Goal: Find specific page/section: Find specific page/section

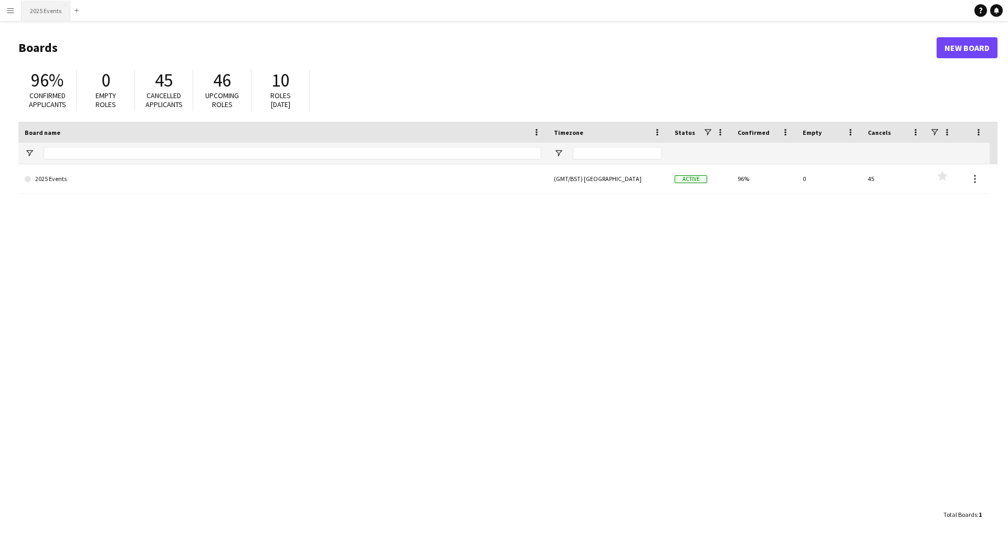
click at [40, 15] on button "2025 Events Close" at bounding box center [46, 11] width 49 height 20
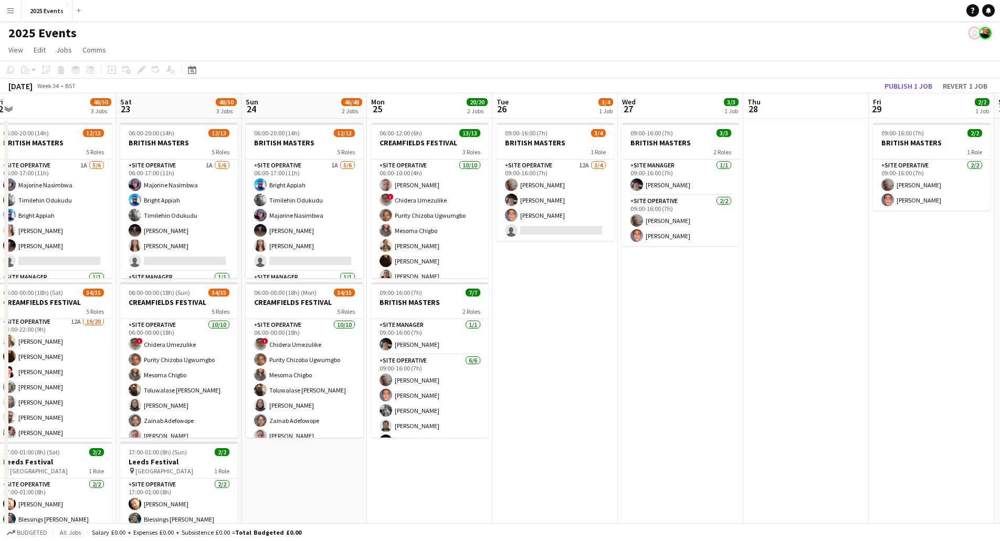
drag, startPoint x: 839, startPoint y: 358, endPoint x: 601, endPoint y: 372, distance: 238.2
click at [603, 372] on app-calendar-viewport "Tue 19 16/19 2 Jobs Wed 20 12/13 1 Job Thu 21 37/39 2 Jobs Fri 22 48/50 3 Jobs …" at bounding box center [500, 355] width 1000 height 525
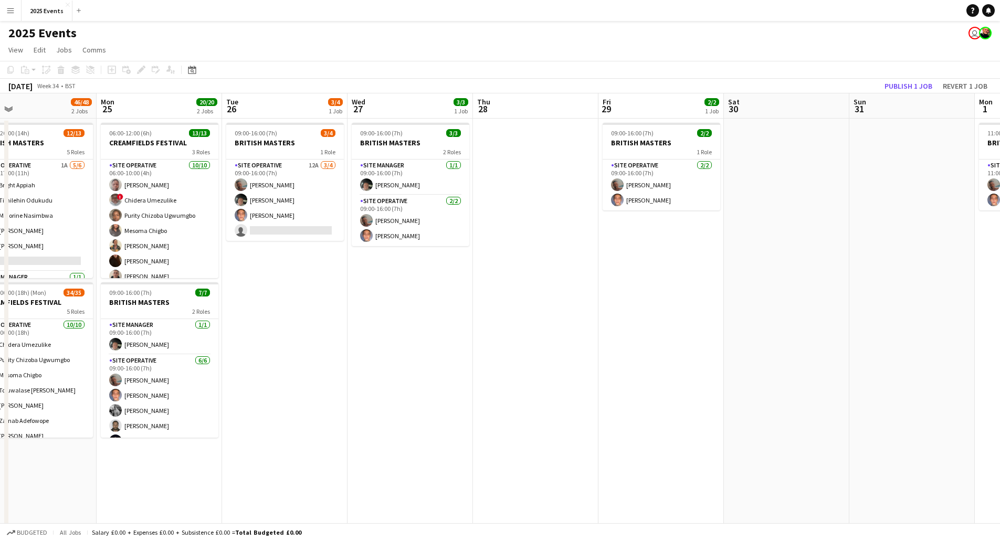
drag, startPoint x: 737, startPoint y: 366, endPoint x: 501, endPoint y: 374, distance: 235.8
click at [501, 374] on app-calendar-viewport "Thu 21 37/39 2 Jobs Fri 22 48/50 3 Jobs Sat 23 48/50 3 Jobs Sun 24 46/48 2 Jobs…" at bounding box center [500, 355] width 1000 height 525
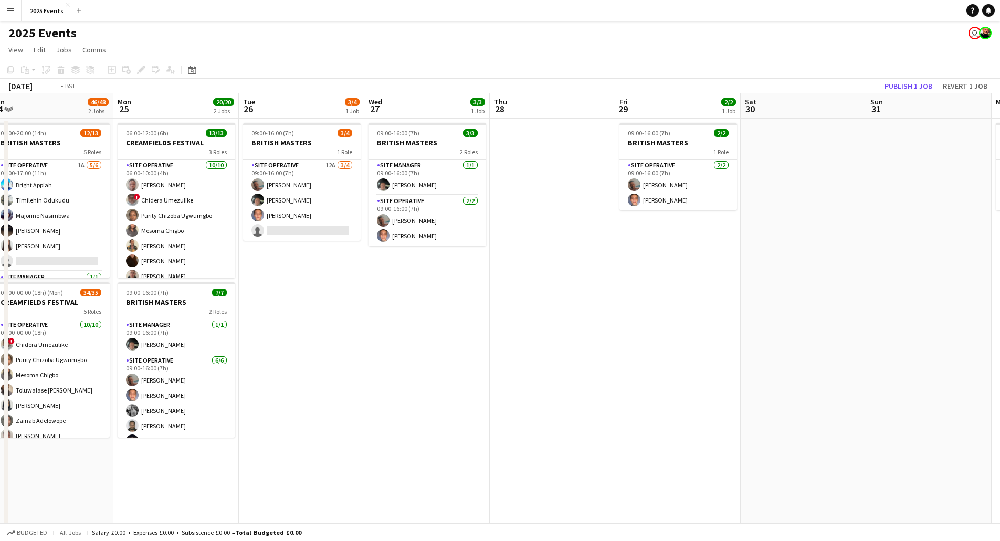
drag, startPoint x: 657, startPoint y: 371, endPoint x: 509, endPoint y: 376, distance: 148.1
click at [378, 368] on app-calendar-viewport "Thu 21 37/39 2 Jobs Fri 22 48/50 3 Jobs Sat 23 48/50 3 Jobs Sun 24 46/48 2 Jobs…" at bounding box center [500, 355] width 1000 height 525
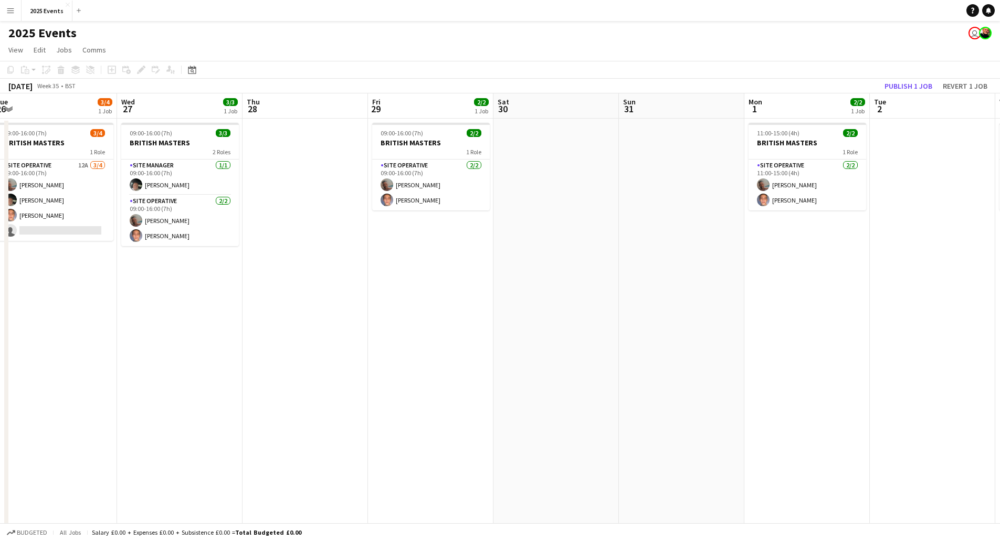
drag, startPoint x: 663, startPoint y: 367, endPoint x: 558, endPoint y: 365, distance: 105.0
click at [562, 365] on app-calendar-viewport "Sat 23 48/50 3 Jobs Sun 24 46/48 2 Jobs Mon 25 20/20 2 Jobs Tue 26 3/4 1 Job We…" at bounding box center [500, 355] width 1000 height 525
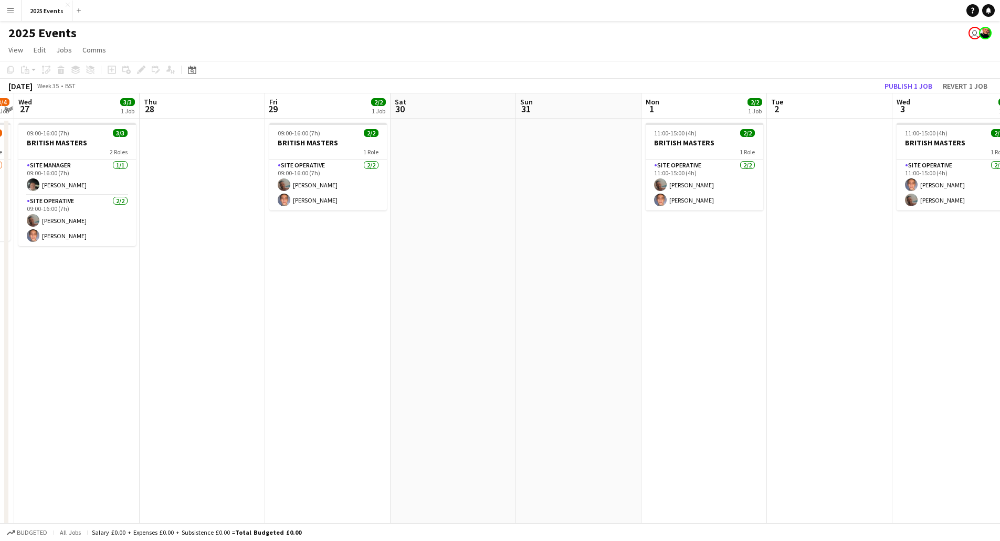
drag, startPoint x: 416, startPoint y: 366, endPoint x: 279, endPoint y: 371, distance: 136.5
click at [281, 371] on app-calendar-viewport "Sun 24 46/48 2 Jobs Mon 25 20/20 2 Jobs Tue 26 3/4 1 Job Wed 27 3/3 1 Job Thu 2…" at bounding box center [500, 355] width 1000 height 525
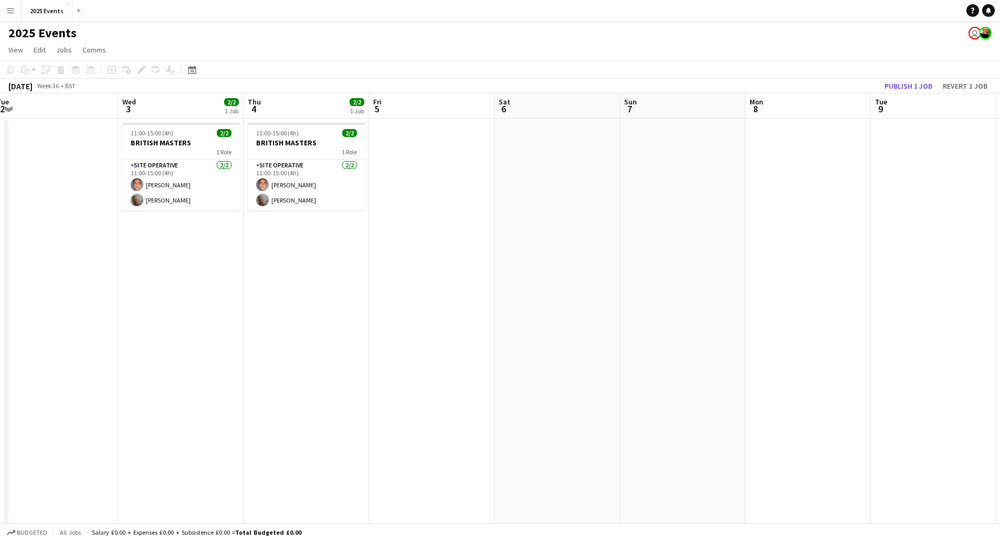
drag, startPoint x: 708, startPoint y: 346, endPoint x: 430, endPoint y: 346, distance: 277.7
click at [430, 346] on app-calendar-viewport "Sat 30 Sun 31 Mon 1 2/2 1 Job Tue 2 Wed 3 2/2 1 Job Thu 4 2/2 1 Job Fri 5 Sat 6…" at bounding box center [500, 355] width 1000 height 525
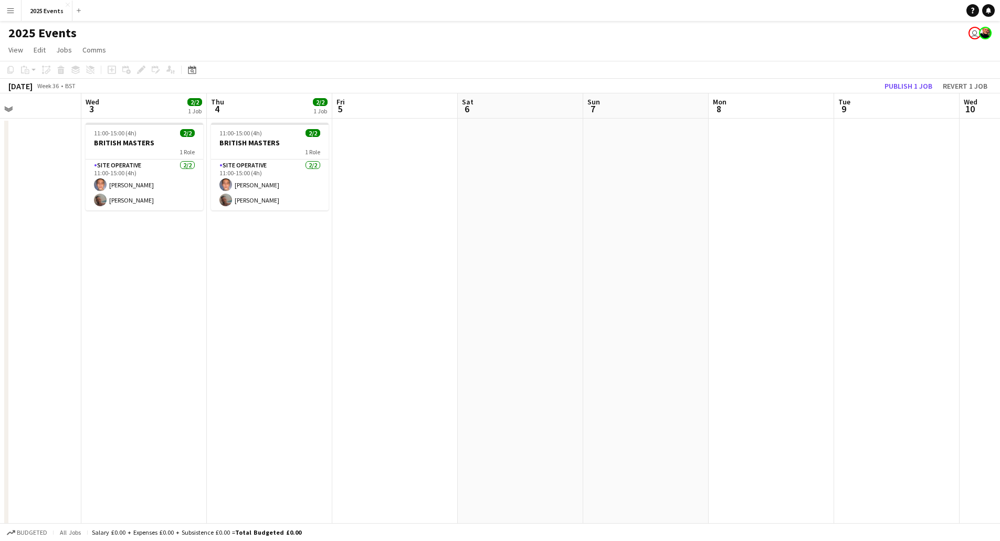
drag, startPoint x: 671, startPoint y: 329, endPoint x: 281, endPoint y: 340, distance: 390.7
click at [282, 340] on app-calendar-viewport "Sat 30 Sun 31 Mon 1 2/2 1 Job Tue 2 Wed 3 2/2 1 Job Thu 4 2/2 1 Job Fri 5 Sat 6…" at bounding box center [500, 355] width 1000 height 525
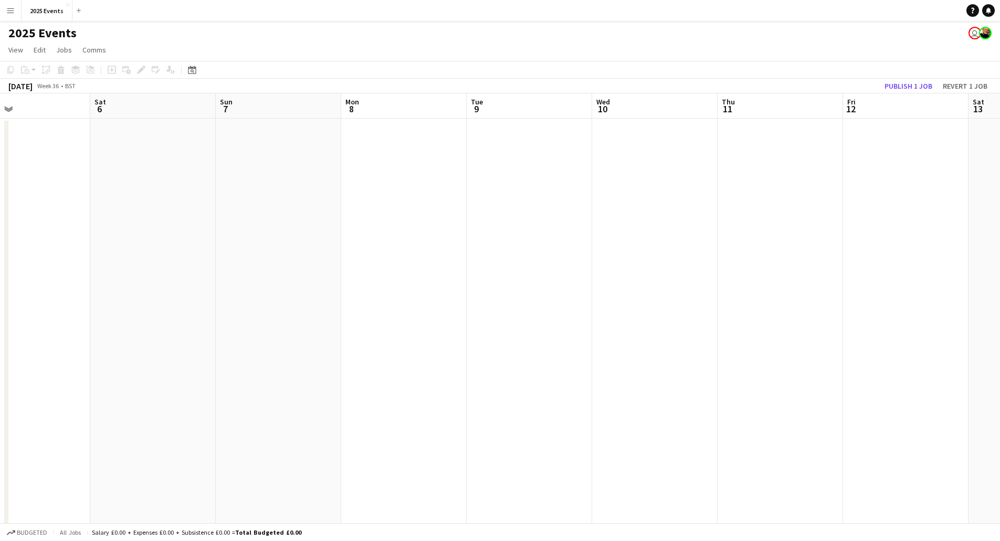
drag, startPoint x: 435, startPoint y: 332, endPoint x: 295, endPoint y: 332, distance: 139.6
click at [295, 332] on app-calendar-viewport "Tue 2 Wed 3 2/2 1 Job Thu 4 2/2 1 Job Fri 5 Sat 6 Sun 7 Mon 8 Tue 9 Wed 10 Thu …" at bounding box center [500, 355] width 1000 height 525
drag, startPoint x: 492, startPoint y: 319, endPoint x: 279, endPoint y: 331, distance: 213.9
click at [280, 331] on app-calendar-viewport "Fri 5 Sat 6 Sun 7 Mon 8 Tue 9 Wed 10 Thu 11 Fri 12 Sat 13 Sun 14 Mon 15 Tue 16 …" at bounding box center [500, 355] width 1000 height 525
drag, startPoint x: 627, startPoint y: 308, endPoint x: 423, endPoint y: 318, distance: 204.9
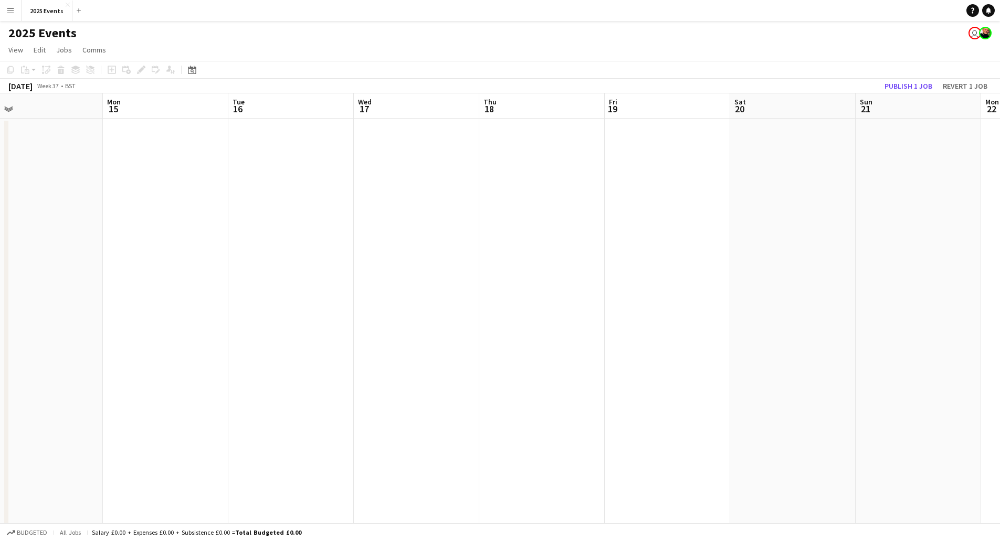
click at [199, 324] on app-calendar-viewport "Thu 11 Fri 12 Sat 13 Sun 14 Mon 15 Tue 16 Wed 17 Thu 18 Fri 19 Sat 20 Sun 21 Mo…" at bounding box center [500, 355] width 1000 height 525
drag, startPoint x: 577, startPoint y: 309, endPoint x: 205, endPoint y: 328, distance: 373.2
click at [203, 328] on app-calendar-viewport "Mon 15 Tue 16 Wed 17 Thu 18 Fri 19 Sat 20 Sun 21 Mon 22 Tue 23 Wed 24 Thu 25 Fr…" at bounding box center [500, 355] width 1000 height 525
drag, startPoint x: 754, startPoint y: 286, endPoint x: 476, endPoint y: 293, distance: 278.8
click at [412, 294] on app-calendar-viewport "Wed 17 Thu 18 Fri 19 Sat 20 Sun 21 Mon 22 Tue 23 Wed 24 Thu 25 Fri 26 Sat 27 Su…" at bounding box center [500, 355] width 1000 height 525
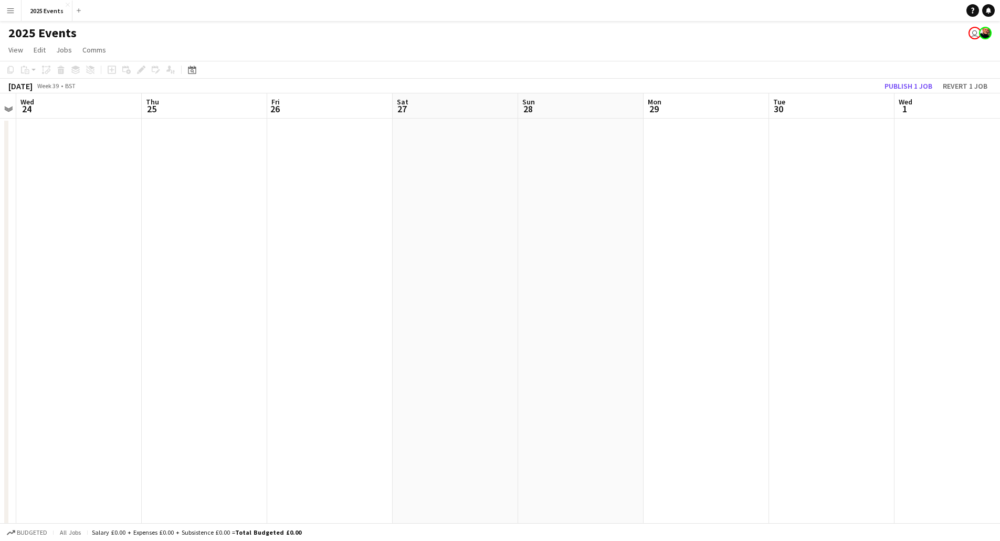
drag, startPoint x: 356, startPoint y: 306, endPoint x: 481, endPoint y: 300, distance: 125.1
click at [323, 304] on app-calendar-viewport "Sun 21 Mon 22 Tue 23 Wed 24 Thu 25 Fri 26 Sat 27 Sun 28 Mon 29 Tue 30 Wed 1 Thu…" at bounding box center [500, 355] width 1000 height 525
drag, startPoint x: 652, startPoint y: 281, endPoint x: 281, endPoint y: 302, distance: 371.7
click at [281, 302] on app-calendar-viewport "Mon 22 Tue 23 Wed 24 Thu 25 Fri 26 Sat 27 Sun 28 Mon 29 Tue 30 Wed 1 Thu 2 Fri …" at bounding box center [500, 355] width 1000 height 525
drag, startPoint x: 373, startPoint y: 292, endPoint x: 107, endPoint y: 299, distance: 266.2
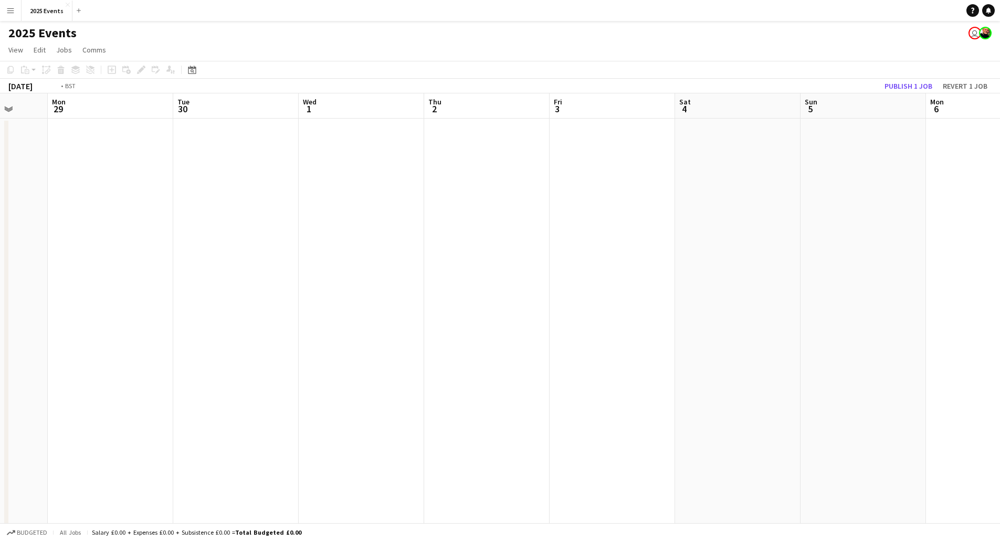
click at [107, 299] on app-calendar-viewport "Fri 26 Sat 27 Sun 28 Mon 29 Tue 30 Wed 1 Thu 2 Fri 3 Sat 4 Sun 5 Mon 6 Tue 7 We…" at bounding box center [500, 355] width 1000 height 525
drag, startPoint x: 627, startPoint y: 276, endPoint x: 146, endPoint y: 294, distance: 481.1
click at [138, 295] on app-calendar-viewport "Sat 27 Sun 28 Mon 29 Tue 30 Wed 1 Thu 2 Fri 3 Sat 4 Sun 5 Mon 6 Tue 7 Wed 8 Thu…" at bounding box center [500, 355] width 1000 height 525
drag, startPoint x: 102, startPoint y: 299, endPoint x: 63, endPoint y: 300, distance: 38.9
click at [31, 303] on app-calendar-viewport "Sat 4 Sun 5 Mon 6 Tue 7 Wed 8 Thu 9 Fri 10 Sat 11 Sun 12 Mon 13 Tue 14 Wed 15 T…" at bounding box center [500, 355] width 1000 height 525
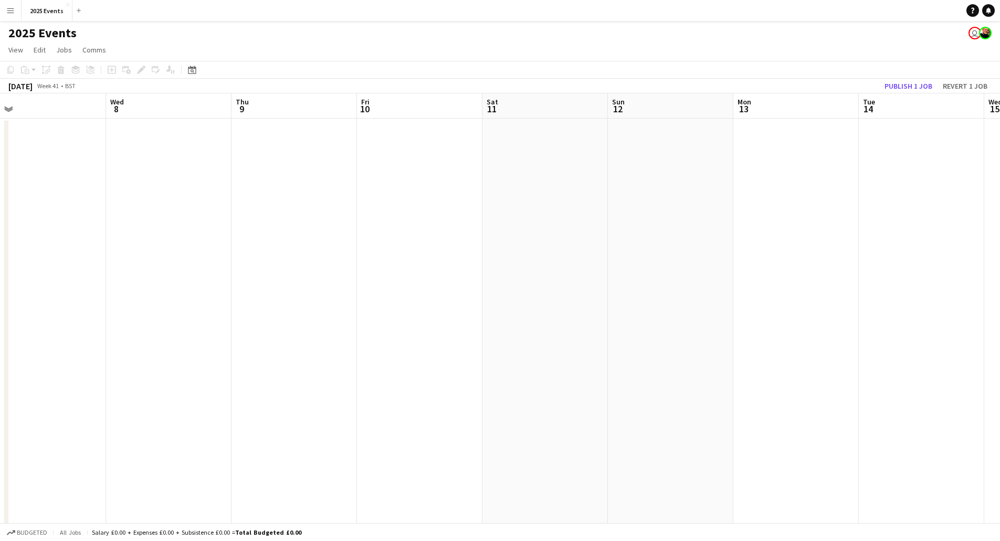
scroll to position [0, 395]
drag, startPoint x: 440, startPoint y: 249, endPoint x: 386, endPoint y: 251, distance: 54.1
click at [352, 255] on app-calendar-viewport "Tue 7 Wed 8 Thu 9 Fri 10 Sat 11 Sun 12 Mon 13 Tue 14 Wed 15 Thu 16 Fri 17 Sat 1…" at bounding box center [500, 355] width 1000 height 525
drag, startPoint x: 733, startPoint y: 231, endPoint x: 284, endPoint y: 266, distance: 449.6
click at [205, 273] on app-calendar-viewport "Fri 10 Sat 11 Sun 12 Mon 13 Tue 14 Wed 15 Thu 16 Fri 17 Sat 18 Sun 19 Mon 20 Tu…" at bounding box center [500, 355] width 1000 height 525
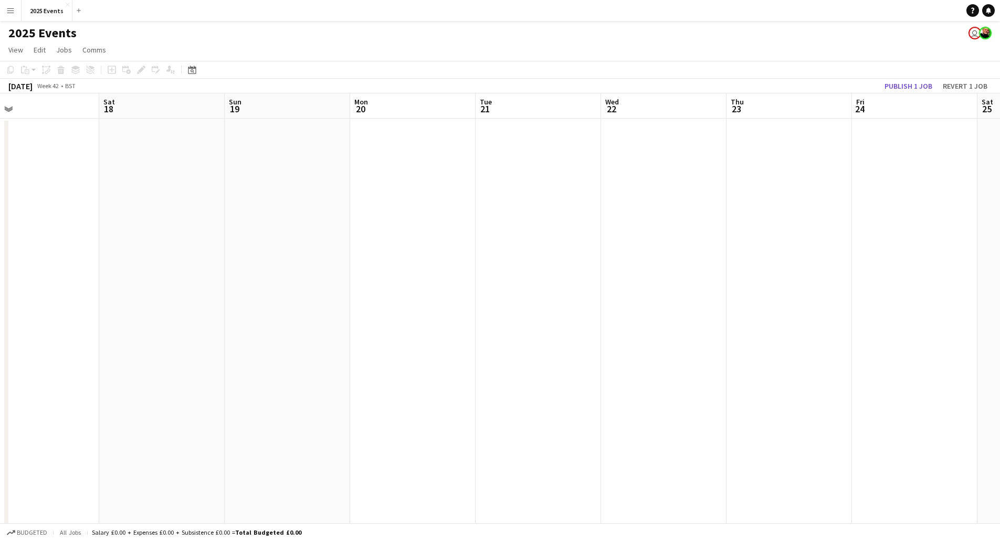
drag, startPoint x: 638, startPoint y: 238, endPoint x: 239, endPoint y: 255, distance: 398.7
click at [230, 257] on app-calendar-viewport "Wed 15 Thu 16 Fri 17 Sat 18 Sun 19 Mon 20 Tue 21 Wed 22 Thu 23 Fri 24 Sat 25 Su…" at bounding box center [500, 355] width 1000 height 525
drag, startPoint x: 713, startPoint y: 235, endPoint x: 170, endPoint y: 251, distance: 543.5
click at [175, 251] on app-calendar-viewport "Fri 17 Sat 18 Sun 19 Mon 20 Tue 21 Wed 22 Thu 23 Fri 24 Sat 25 Sun 26 Mon 27 Tu…" at bounding box center [500, 355] width 1000 height 525
drag, startPoint x: 552, startPoint y: 220, endPoint x: -2, endPoint y: 264, distance: 555.5
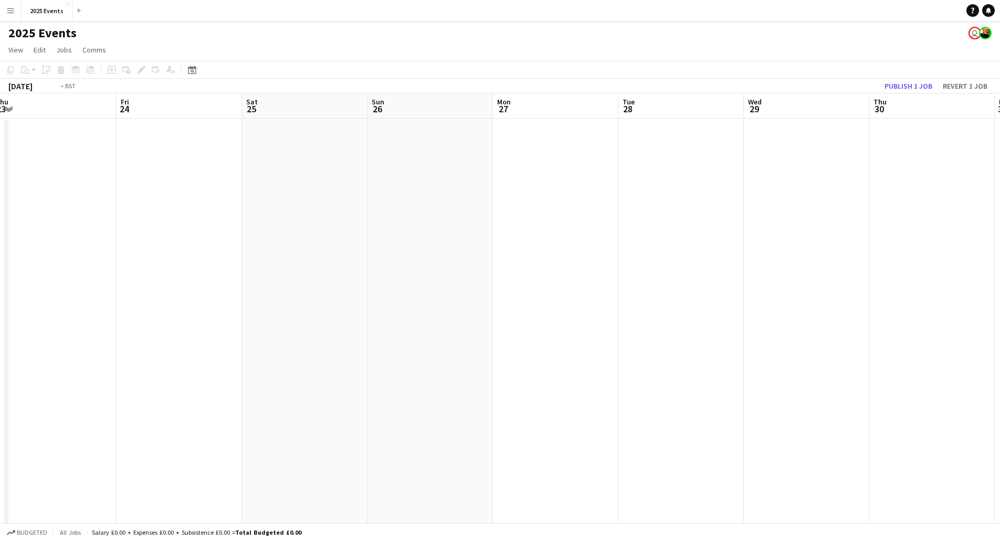
click at [0, 264] on html "Menu Boards Boards Boards All jobs Status Workforce Workforce My Workforce Recr…" at bounding box center [500, 318] width 1000 height 636
drag, startPoint x: 177, startPoint y: 241, endPoint x: 60, endPoint y: 250, distance: 117.9
click at [44, 250] on app-calendar-viewport "Tue 28 Wed 29 Thu 30 Fri 31 Sat 1 Sun 2 Mon 3 Tue 4 Wed 5 Thu 6 Fri 7 Sat 8 Sun…" at bounding box center [500, 355] width 1000 height 525
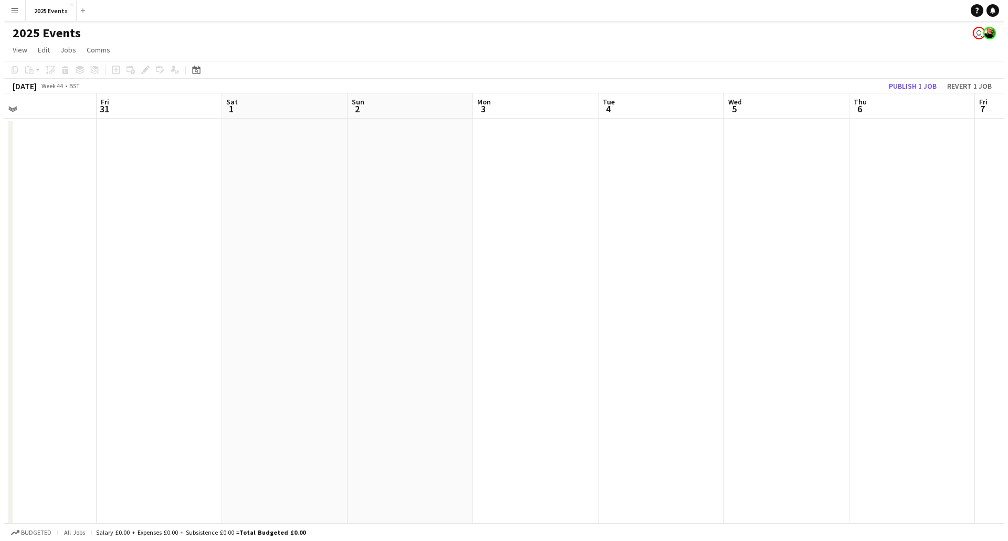
scroll to position [0, 417]
click at [17, 10] on button "Menu" at bounding box center [10, 10] width 21 height 21
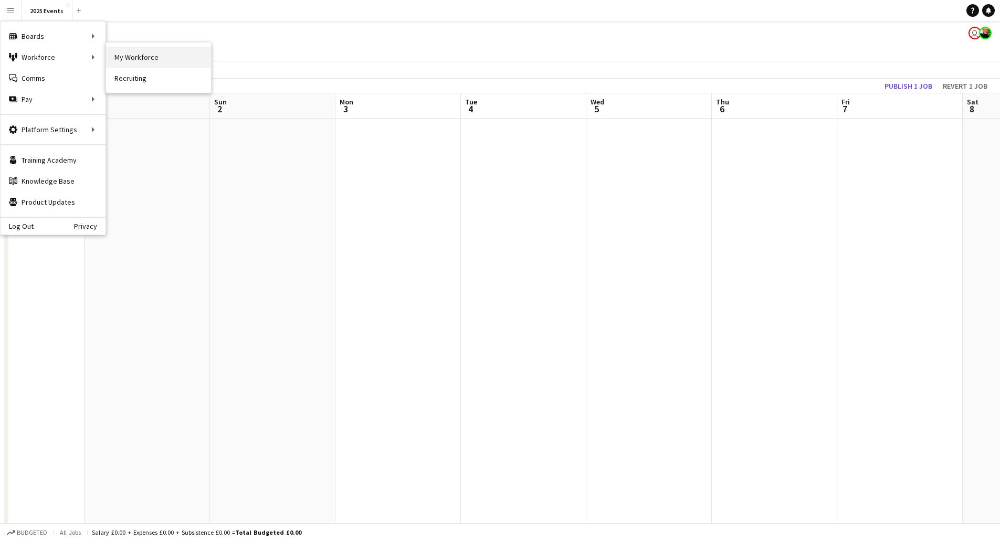
click at [144, 57] on link "My Workforce" at bounding box center [158, 57] width 105 height 21
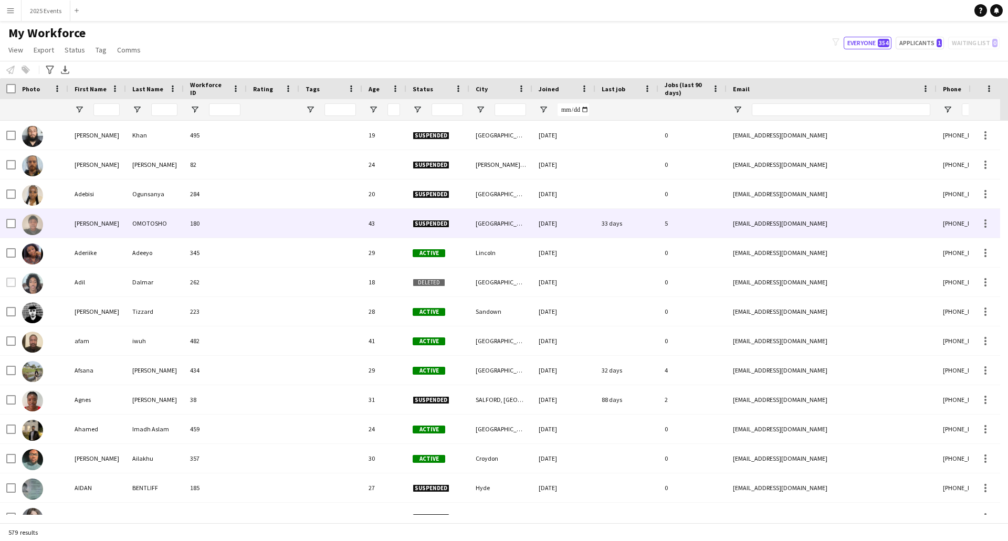
scroll to position [1514, 0]
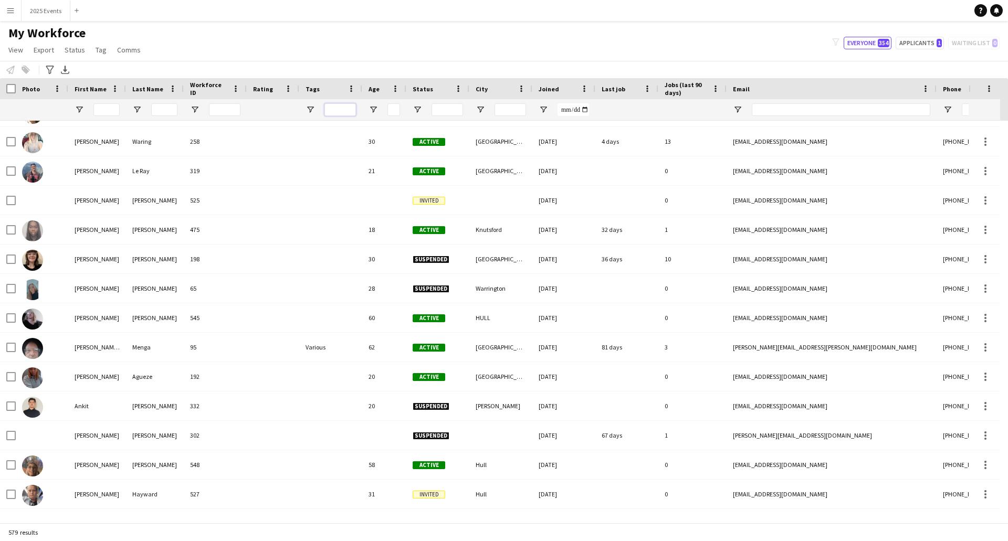
click at [343, 114] on input "Tags Filter Input" at bounding box center [339, 109] width 31 height 13
click at [314, 111] on span "Open Filter Menu" at bounding box center [309, 109] width 9 height 9
click at [345, 55] on div "My Workforce View Views Default view CF New view Update view Delete view Edit n…" at bounding box center [504, 43] width 1008 height 36
